Goal: Task Accomplishment & Management: Manage account settings

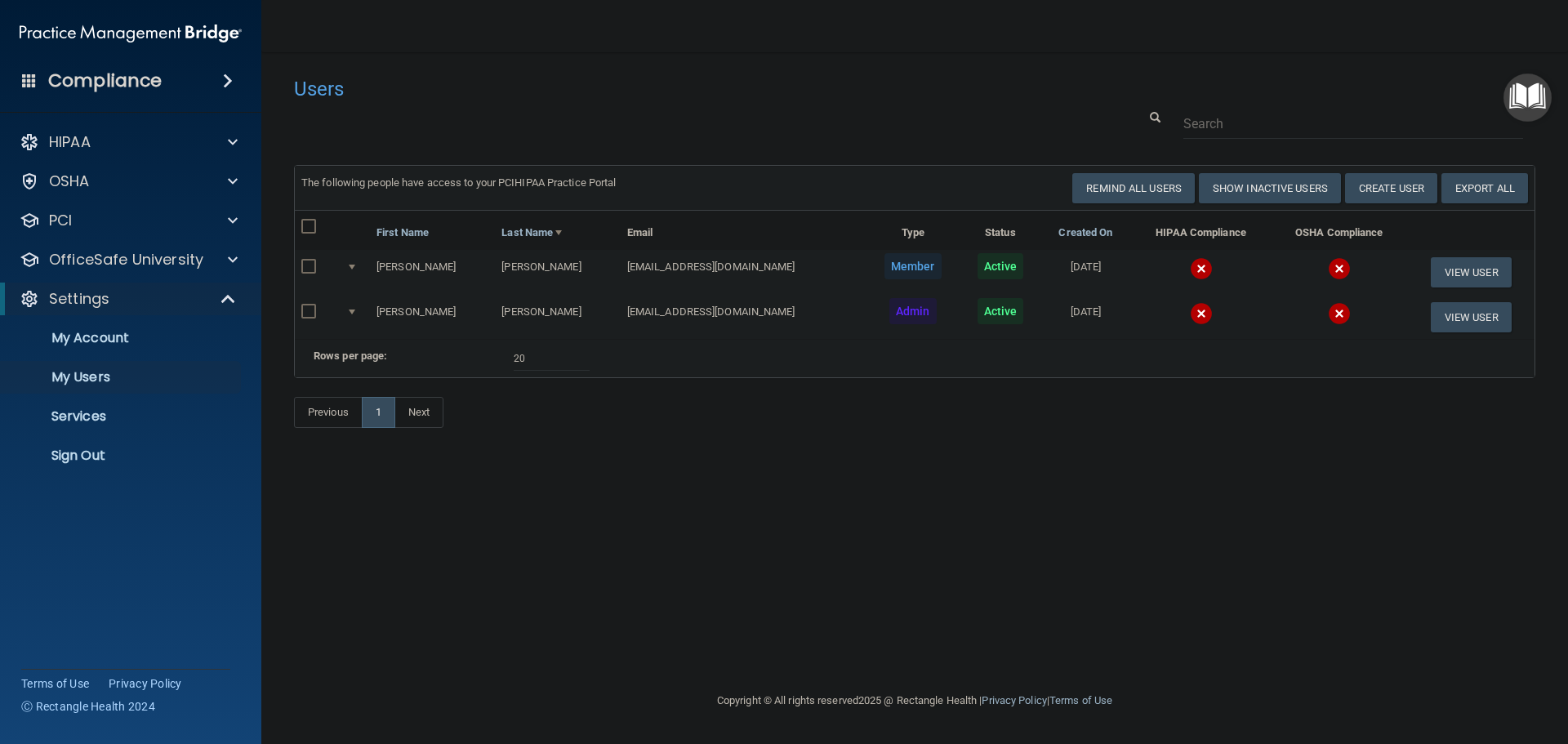
select select "20"
click at [93, 451] on p "Sign Out" at bounding box center [122, 456] width 223 height 17
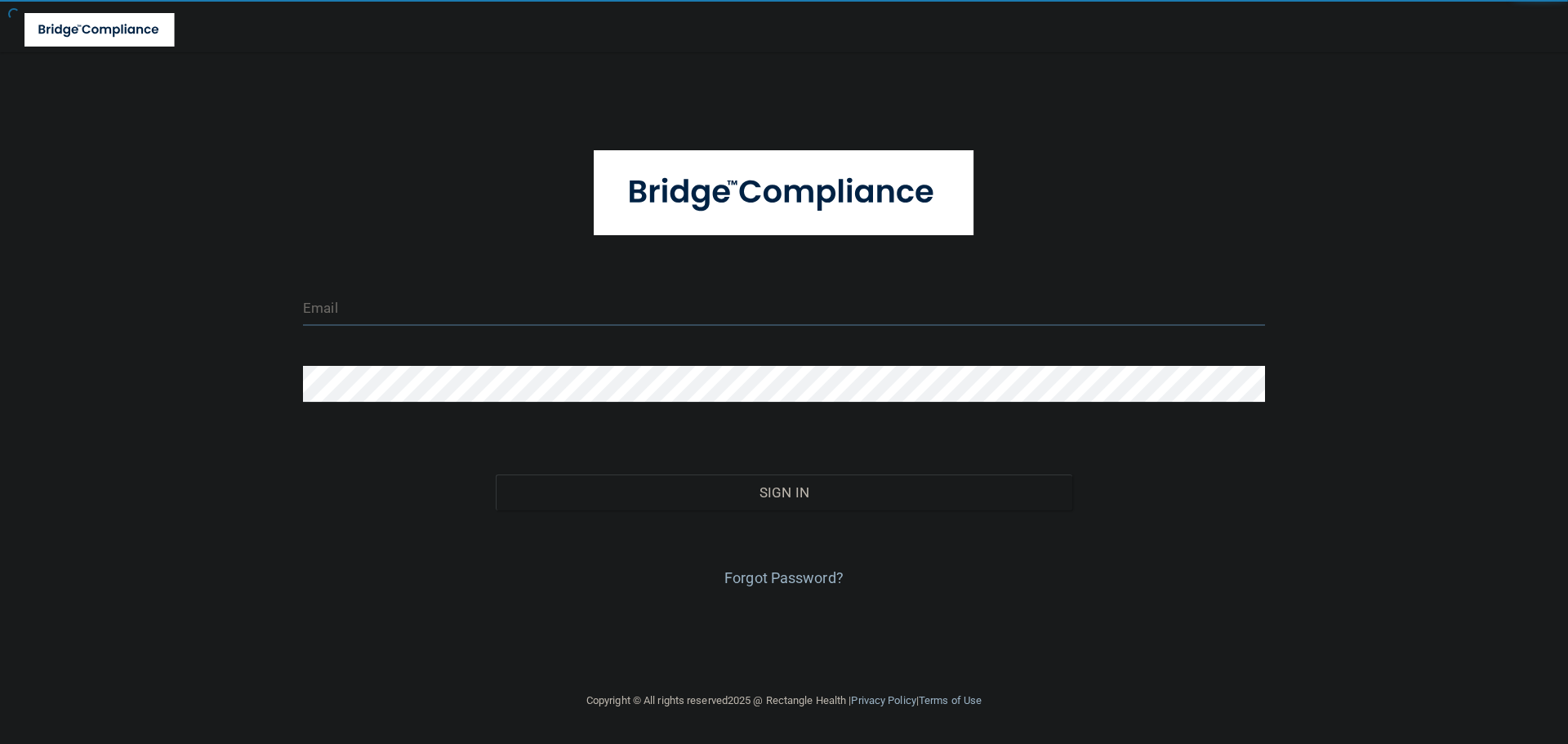
type input "[EMAIL_ADDRESS][DOMAIN_NAME]"
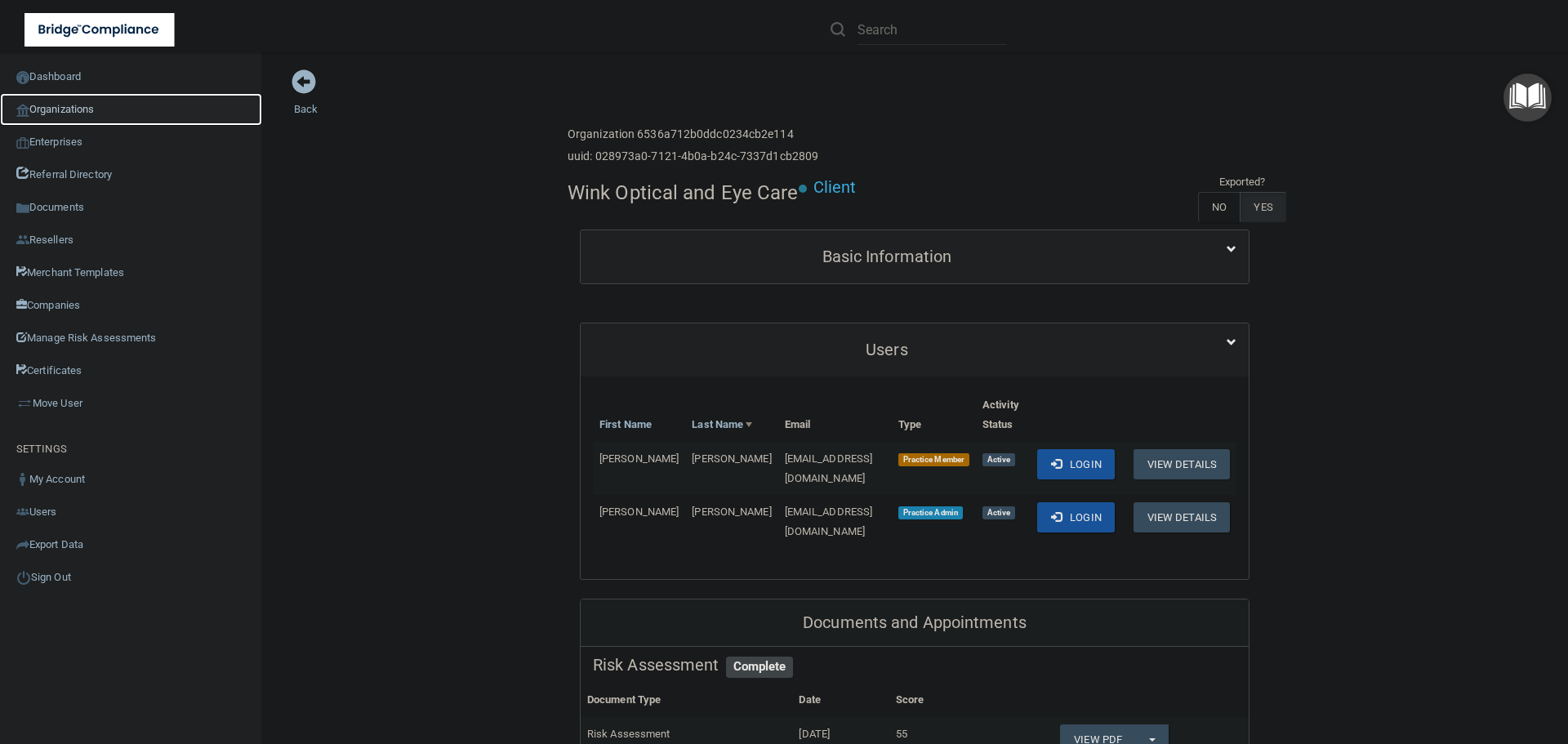
click at [56, 110] on link "Organizations" at bounding box center [131, 109] width 262 height 32
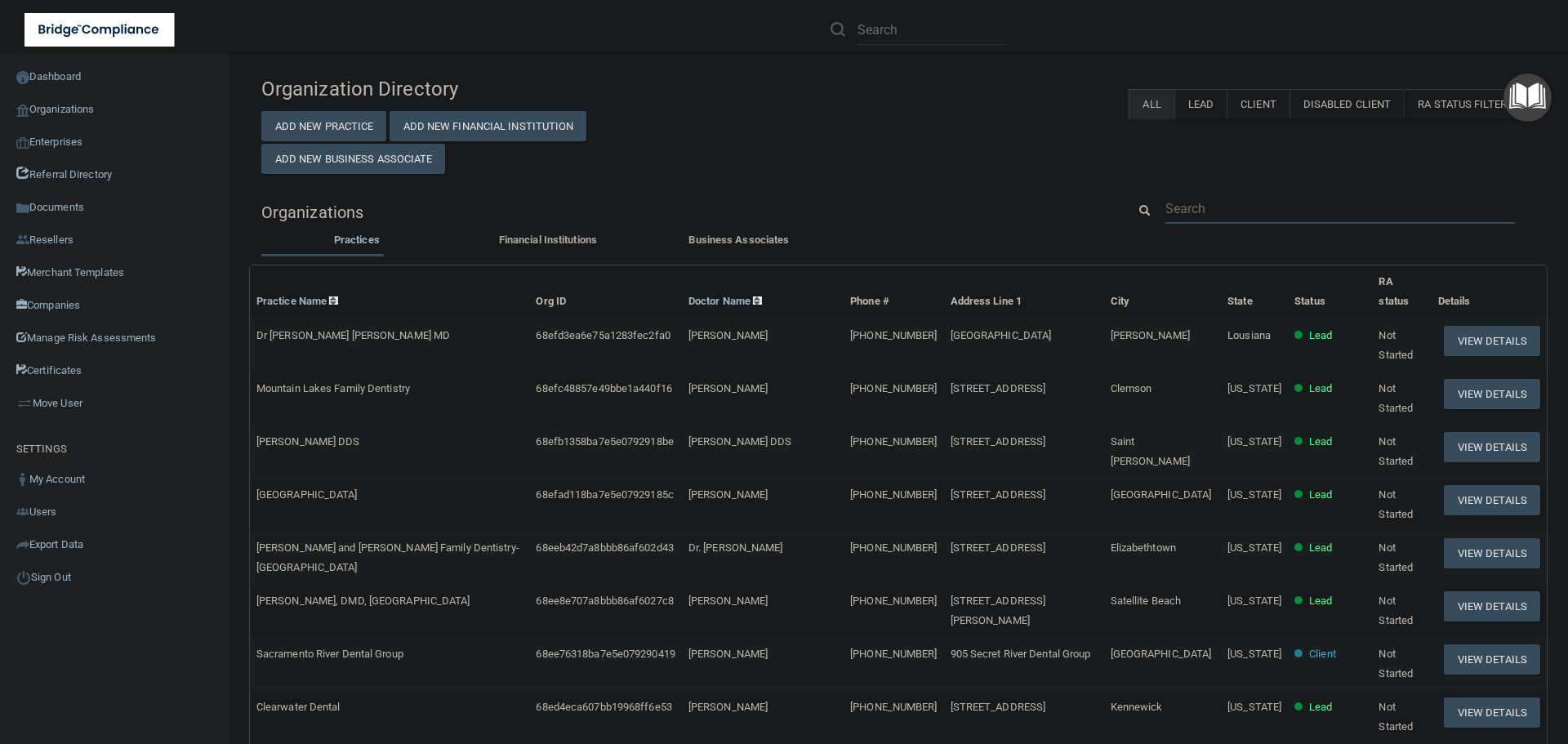
click at [1229, 205] on input "text" at bounding box center [1340, 208] width 349 height 30
paste input "Cornerstone To Healing"
type input "Cornerstone To Healing"
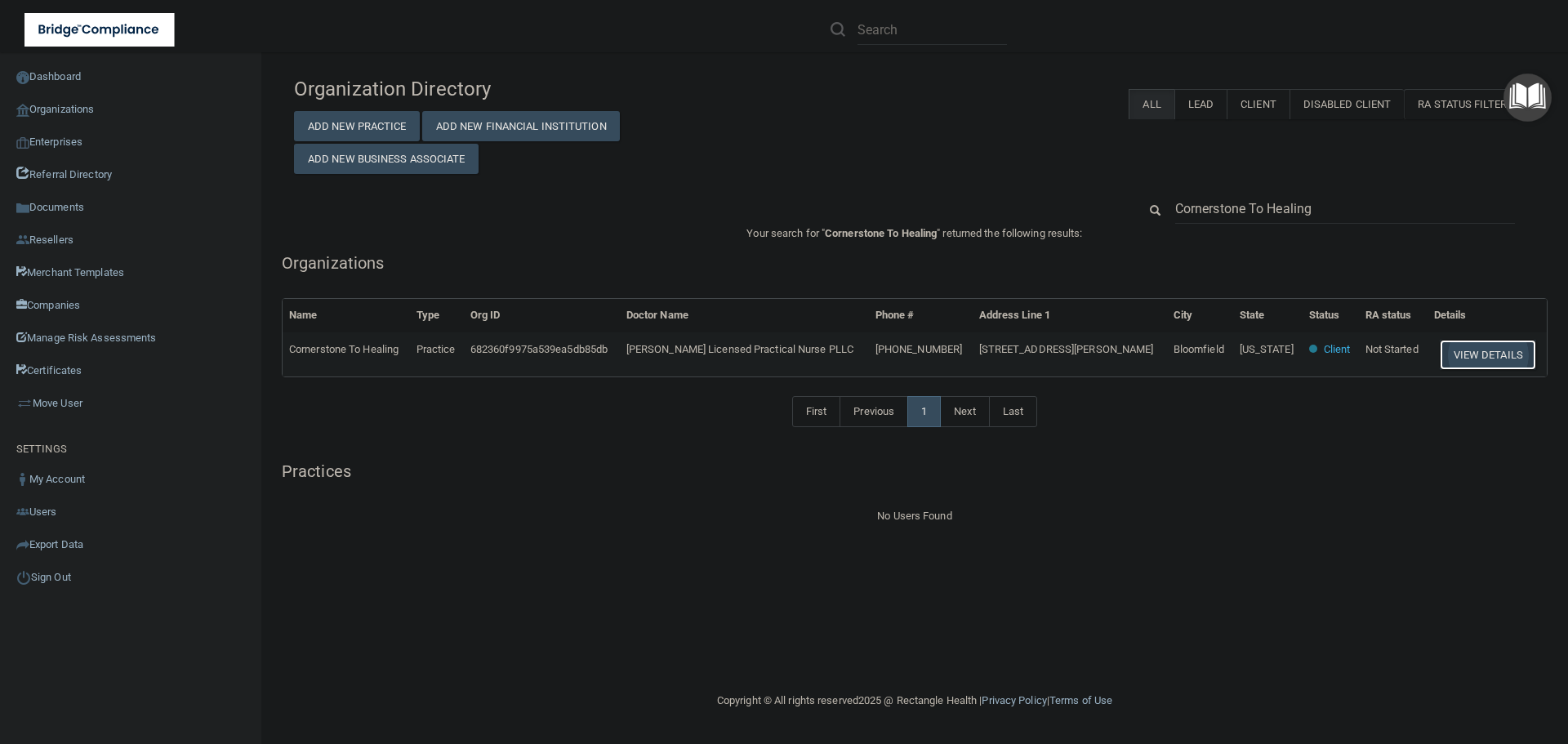
click at [1476, 350] on button "View Details" at bounding box center [1487, 355] width 96 height 30
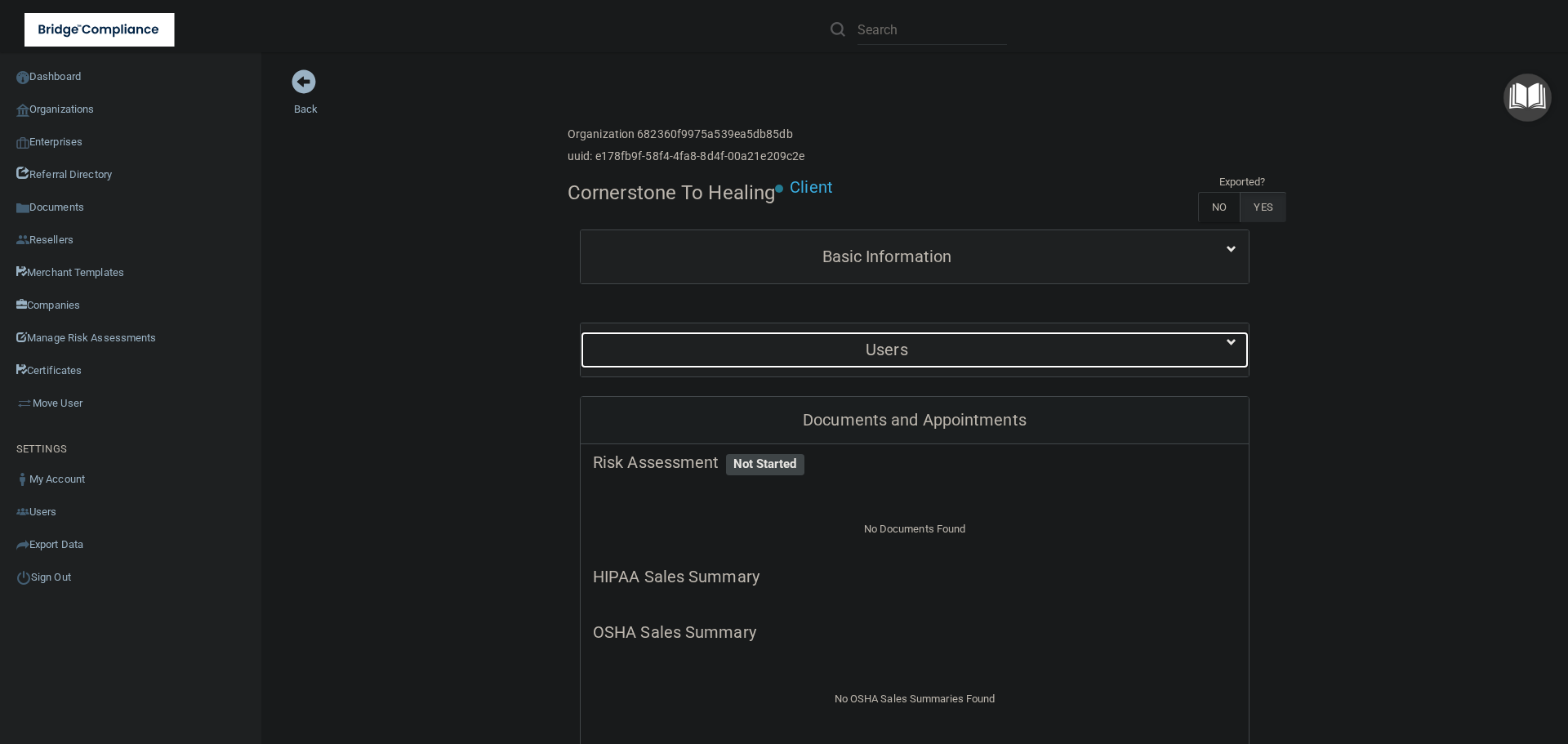
click at [789, 341] on h5 "Users" at bounding box center [887, 350] width 588 height 18
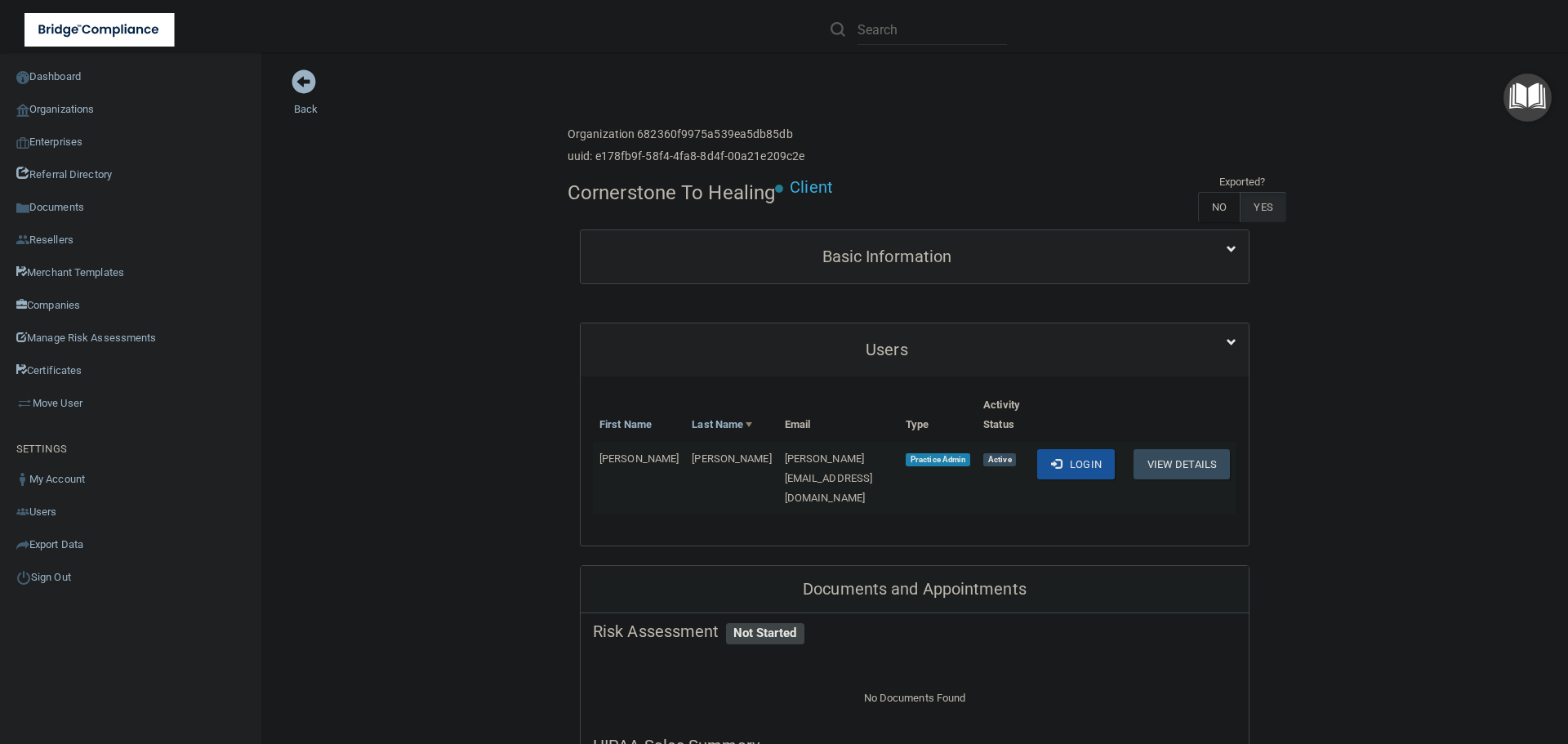
click at [622, 197] on h4 "Cornerstone To Healing" at bounding box center [672, 193] width 208 height 22
copy div "Cornerstone To Healing"
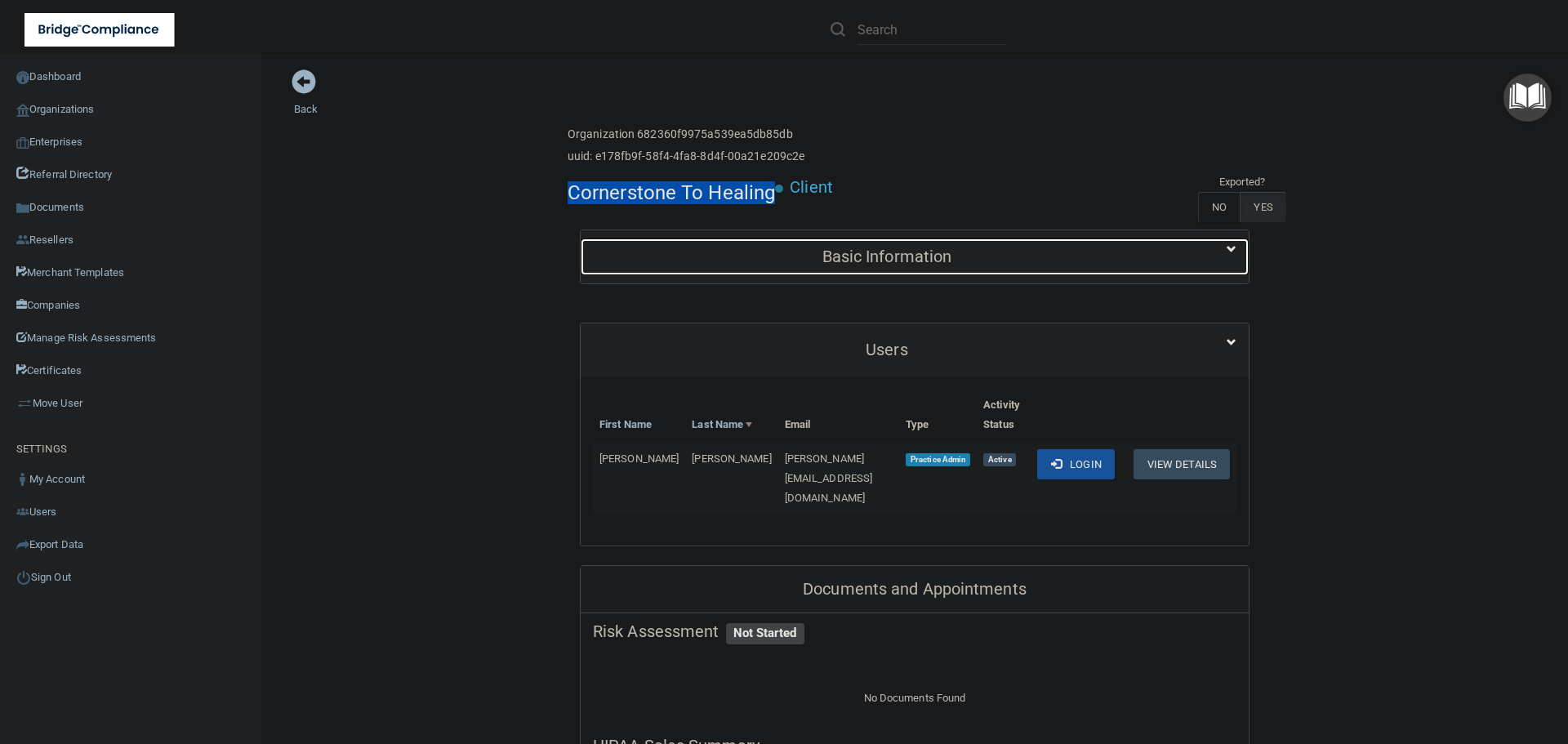
click at [755, 251] on h5 "Basic Information" at bounding box center [887, 257] width 588 height 18
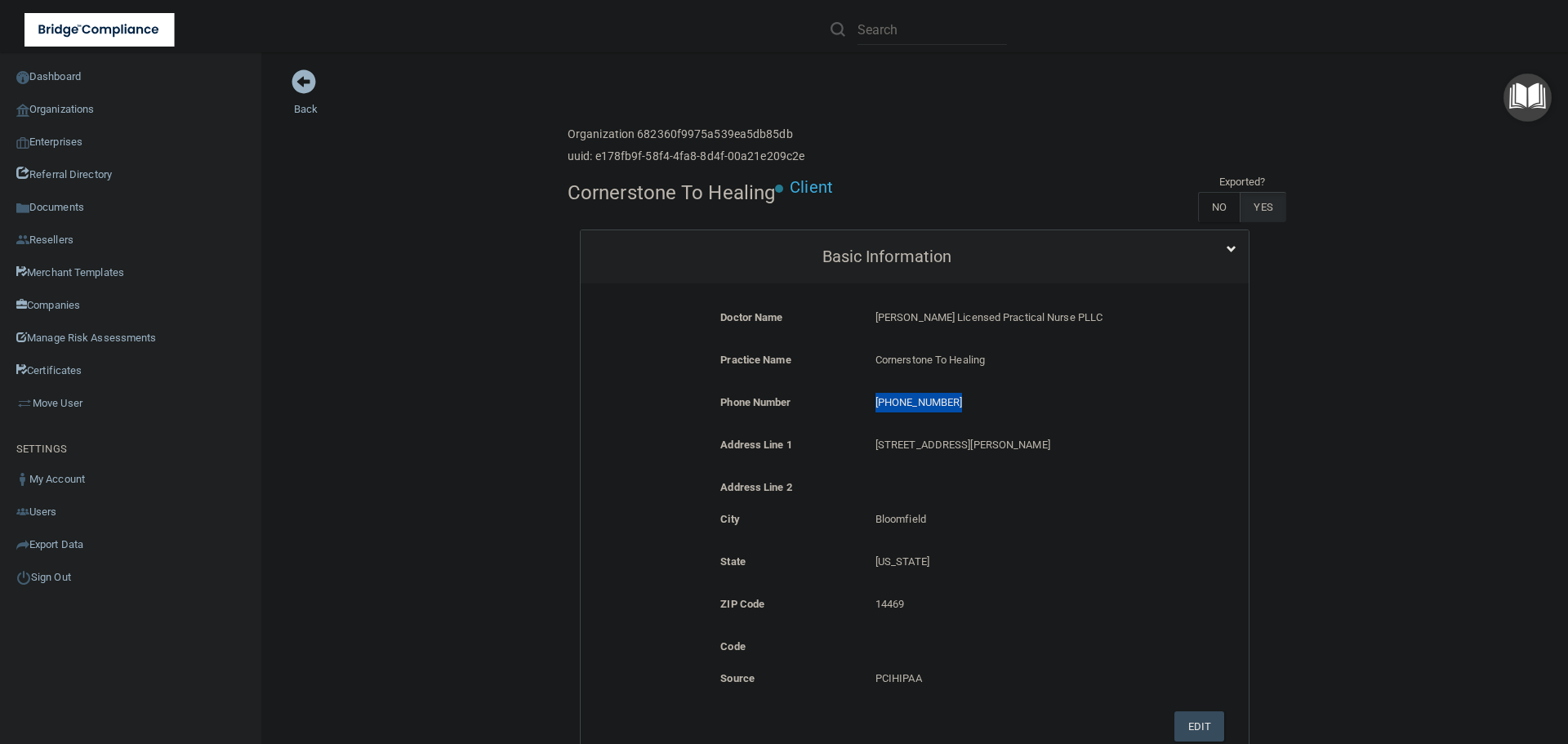
drag, startPoint x: 968, startPoint y: 405, endPoint x: 871, endPoint y: 404, distance: 97.0
click at [876, 404] on p "(585) 648-1999" at bounding box center [1018, 403] width 285 height 20
copy p "(585) 648-1999"
click at [60, 109] on link "Organizations" at bounding box center [131, 109] width 262 height 32
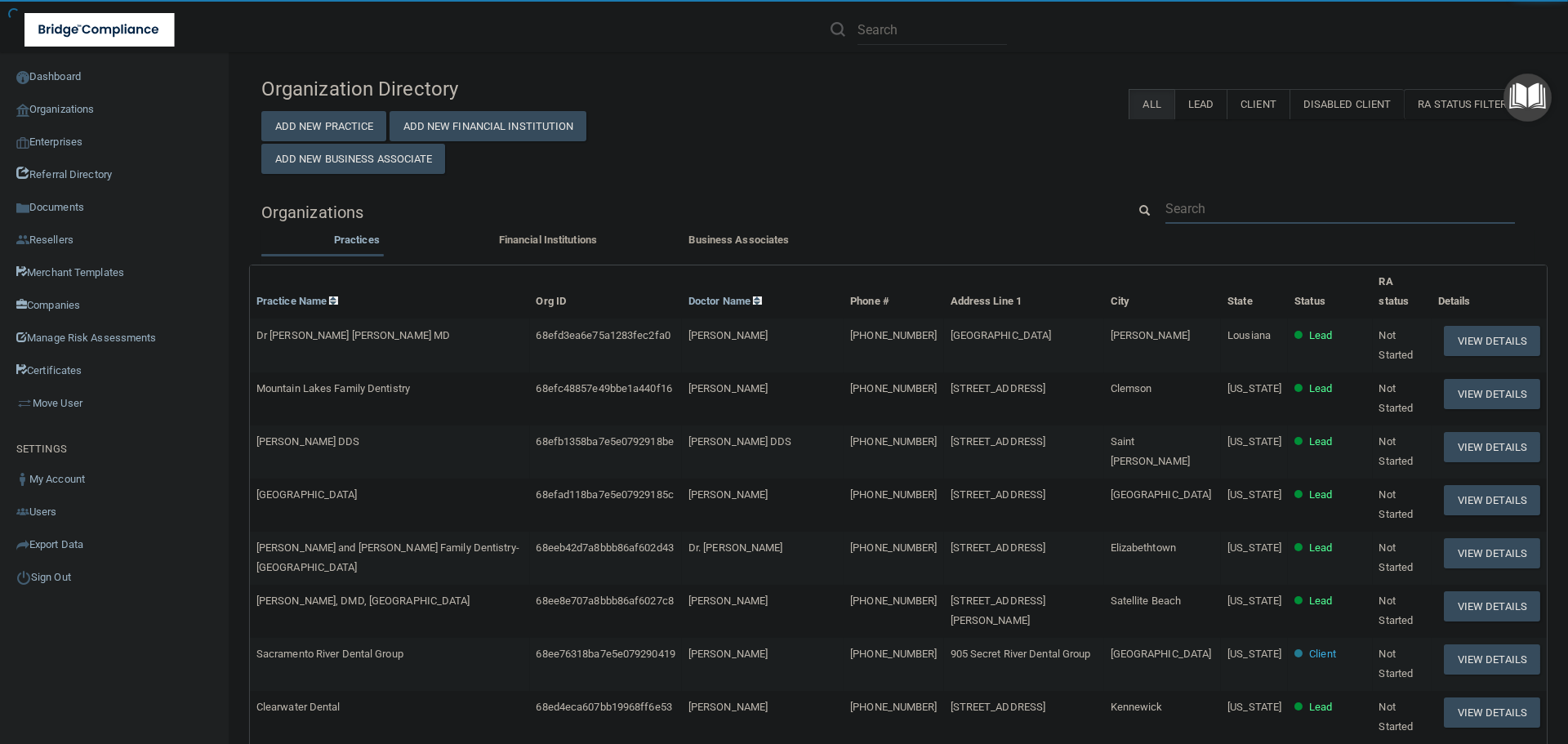
click at [1227, 203] on input "text" at bounding box center [1340, 208] width 349 height 30
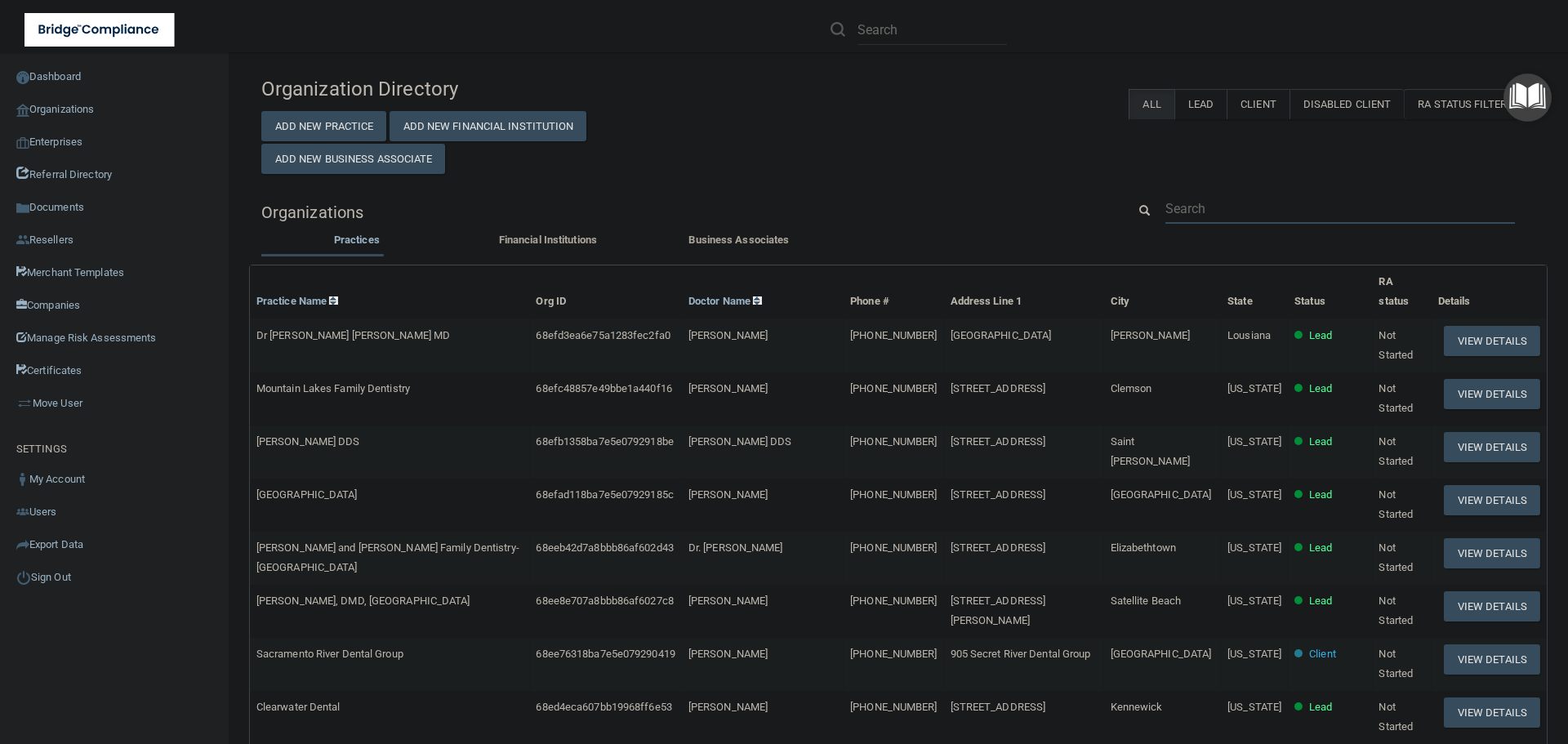
paste input "(585) 648-1999"
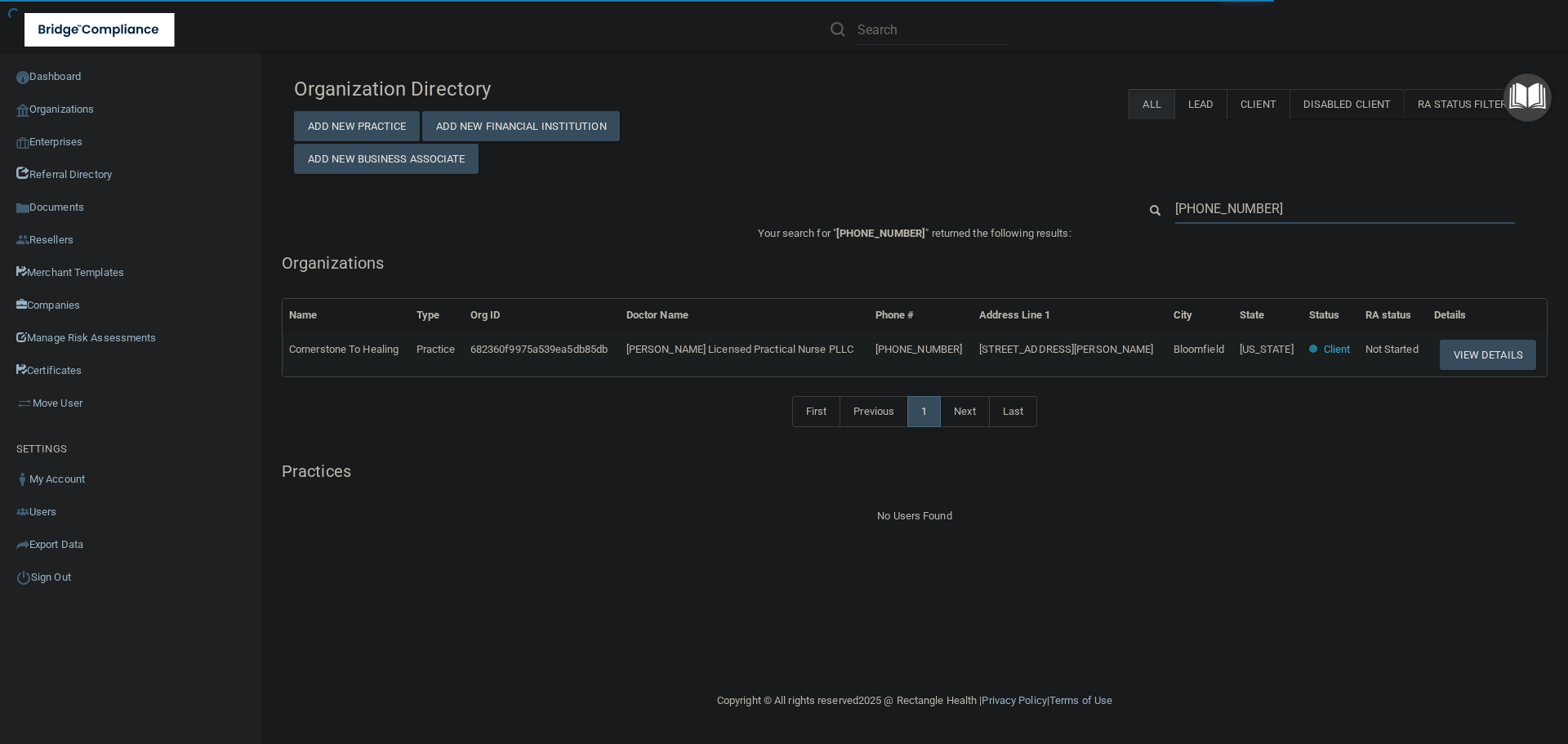
type input "(585) 648-1999"
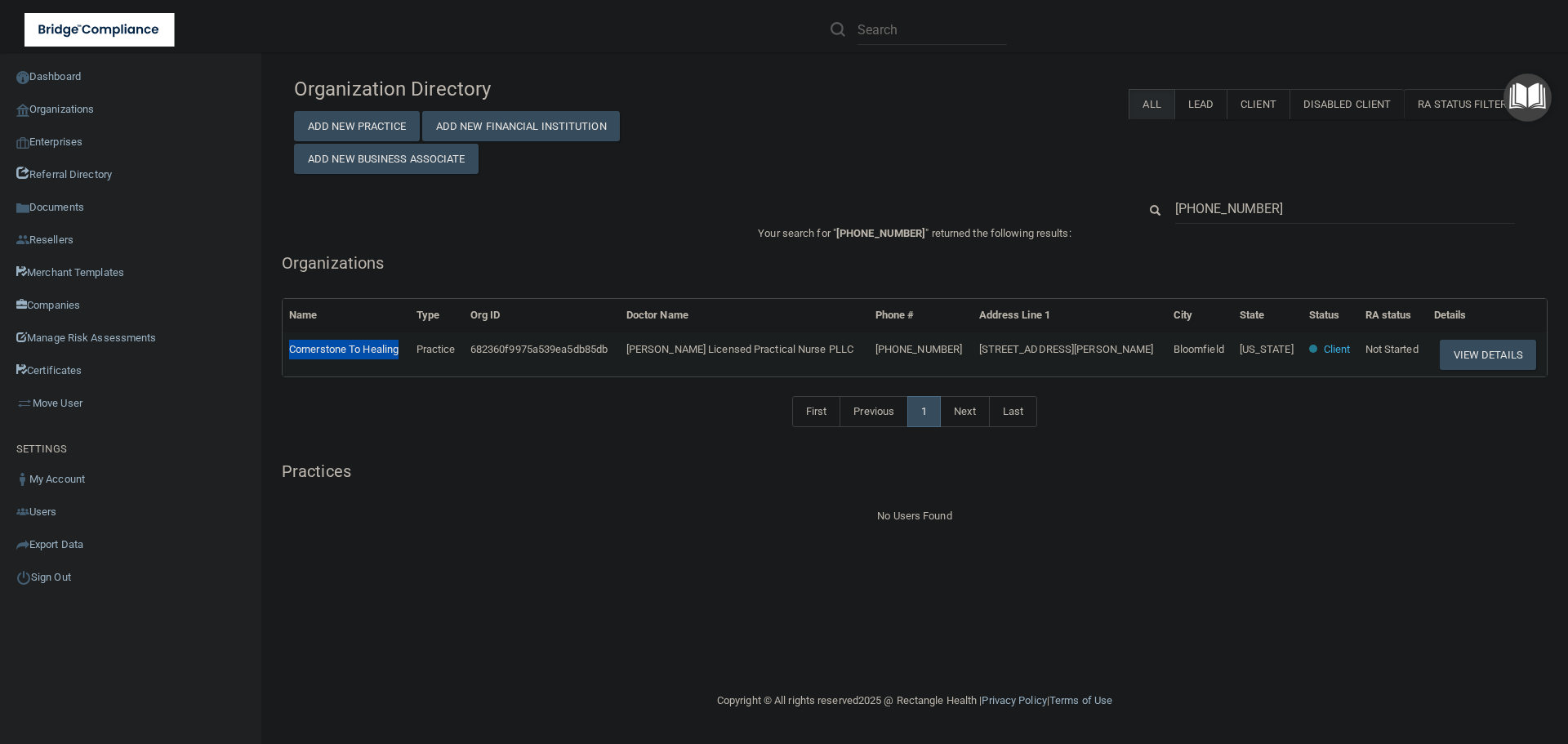
drag, startPoint x: 402, startPoint y: 353, endPoint x: 291, endPoint y: 352, distance: 111.0
click at [291, 352] on span "Cornerstone To Healing" at bounding box center [344, 349] width 110 height 12
copy span "Cornerstone To Healing"
drag, startPoint x: 1303, startPoint y: 219, endPoint x: 1106, endPoint y: 217, distance: 197.0
click at [1106, 217] on div "(585) 648-1999" at bounding box center [914, 208] width 1266 height 30
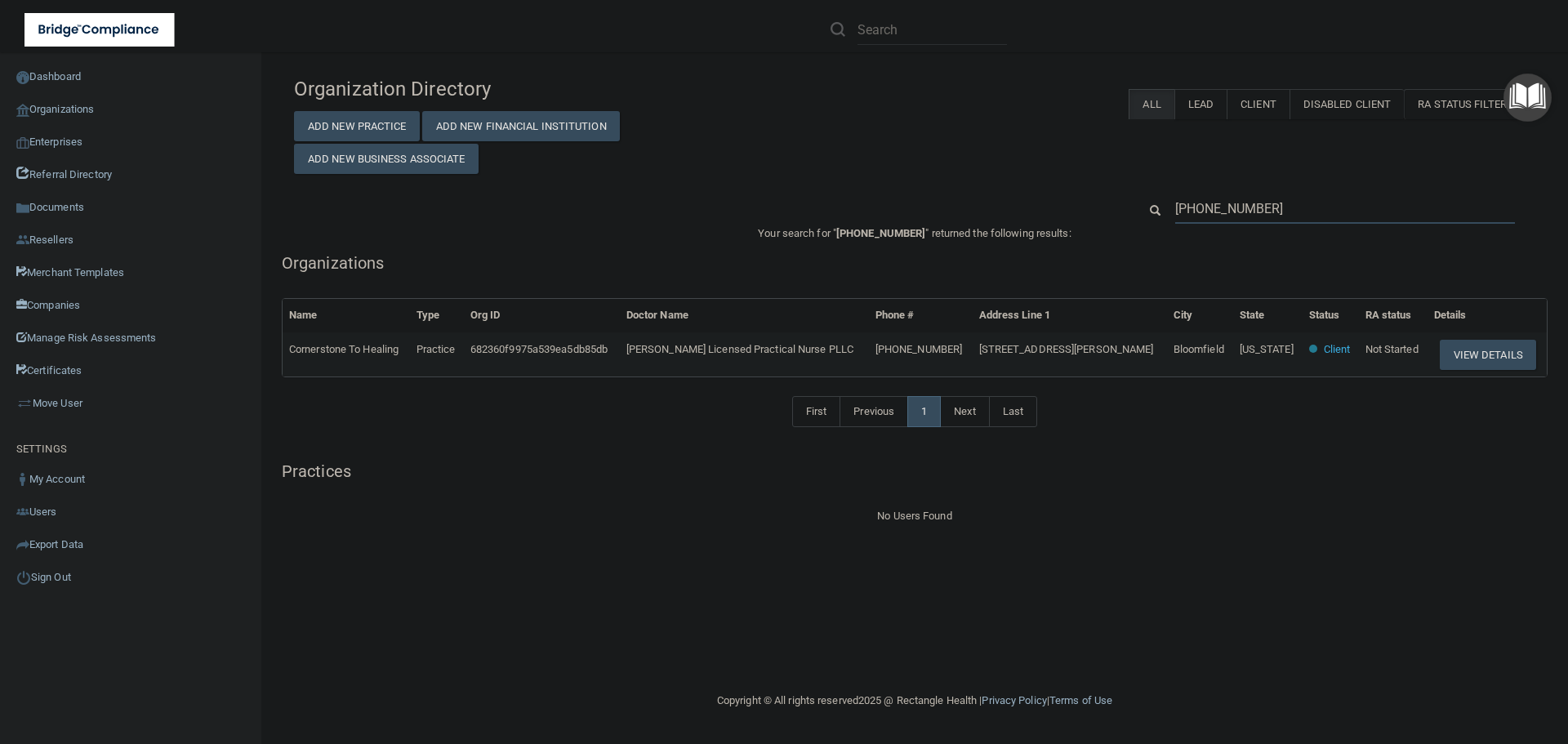
paste input "Cornerstone To Healing"
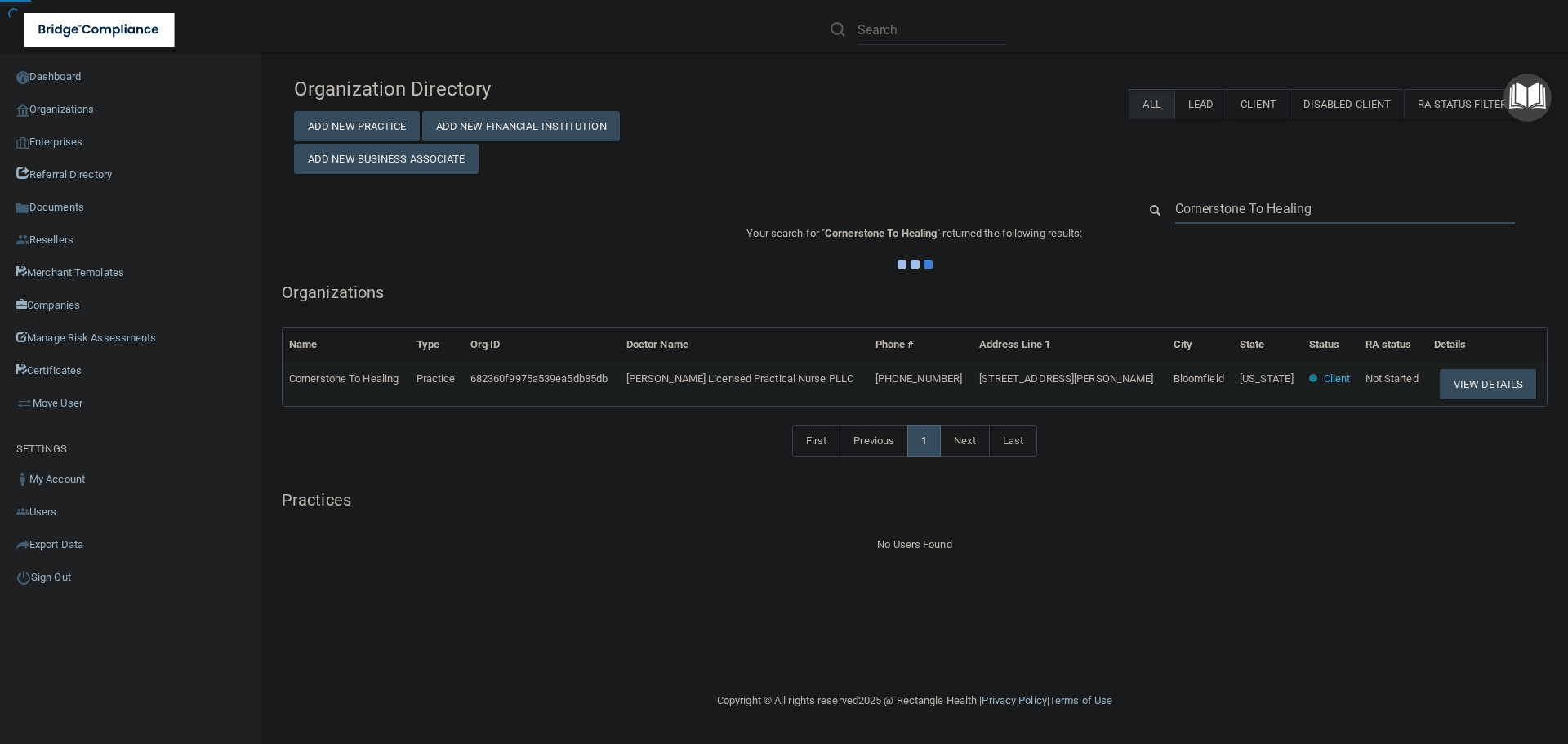
type input "Cornerstone To Healing"
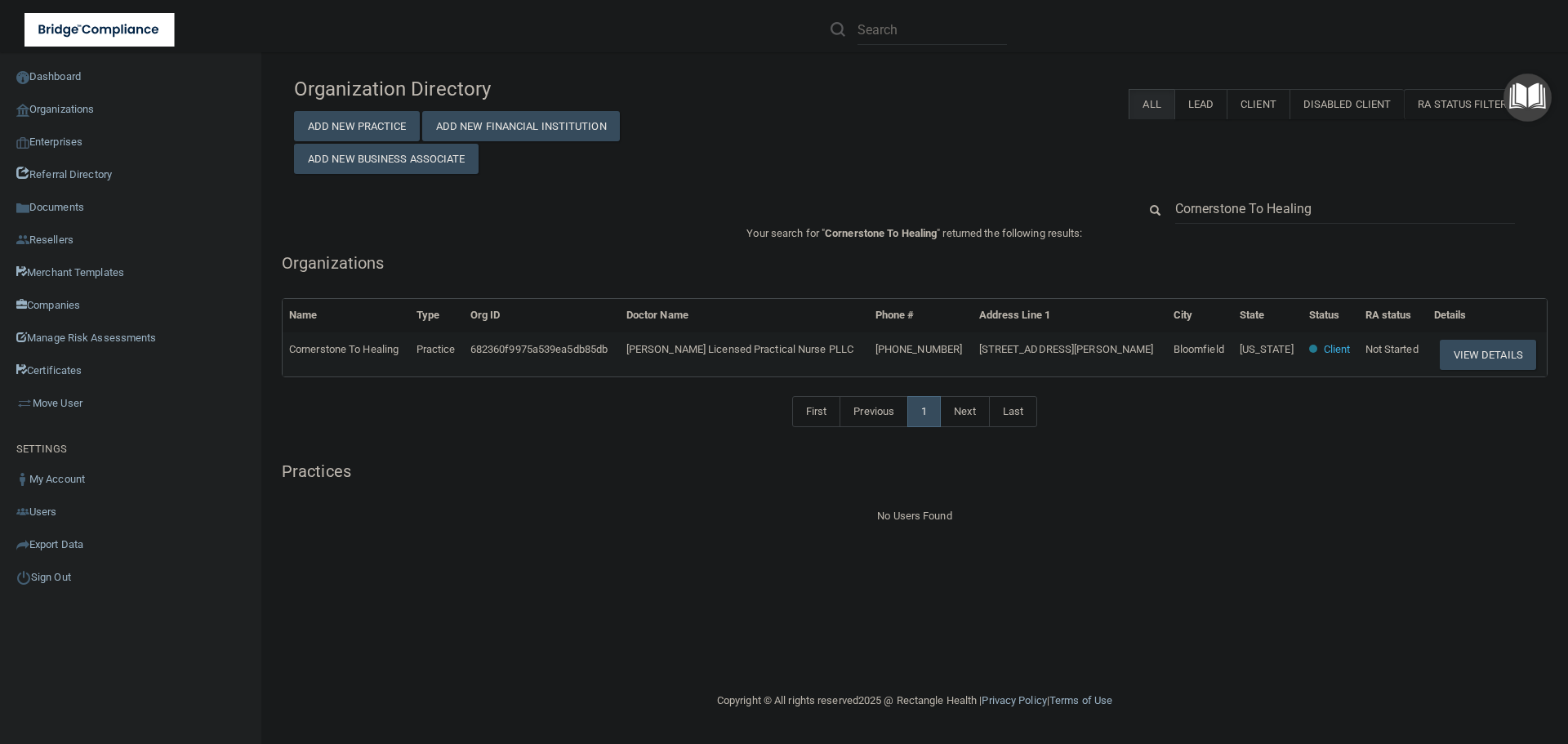
click at [402, 525] on div "No Users Found" at bounding box center [914, 516] width 1266 height 20
